Goal: Go to known website: Go to known website

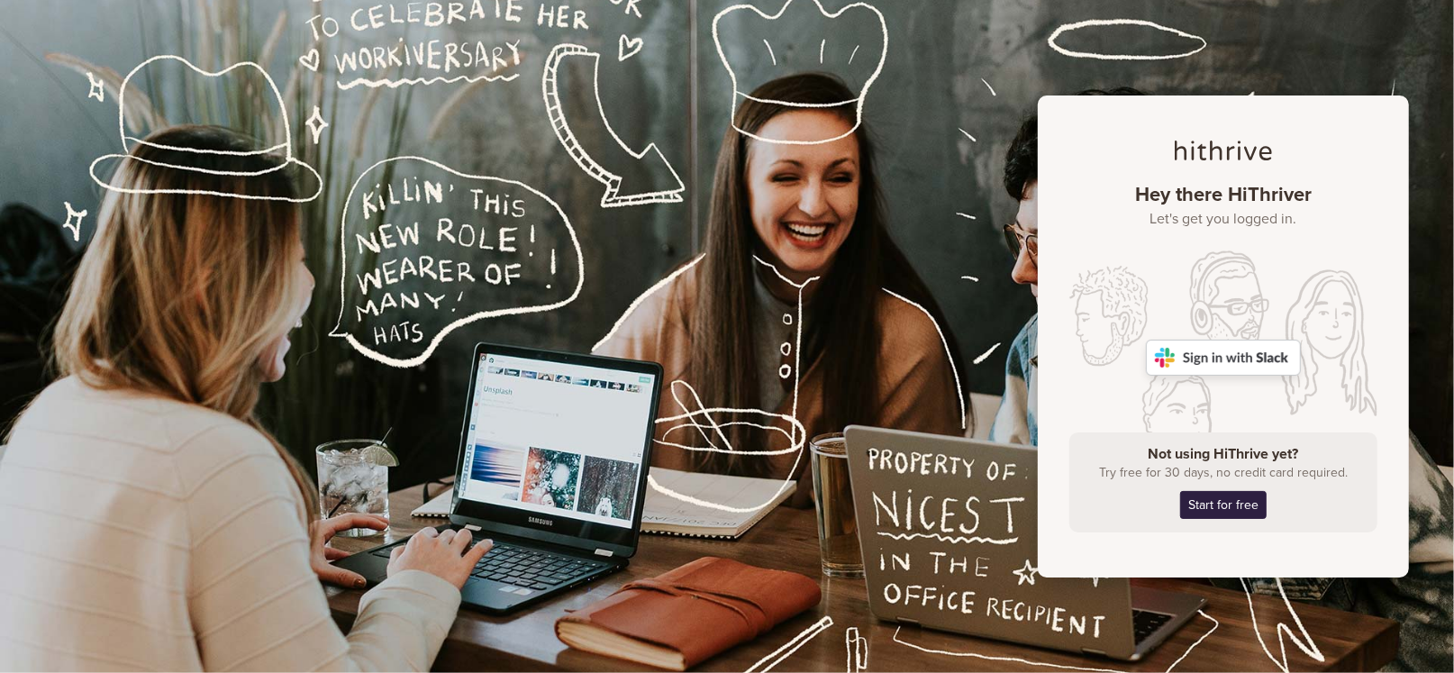
click at [1230, 358] on img at bounding box center [1223, 358] width 155 height 36
